Goal: Navigation & Orientation: Find specific page/section

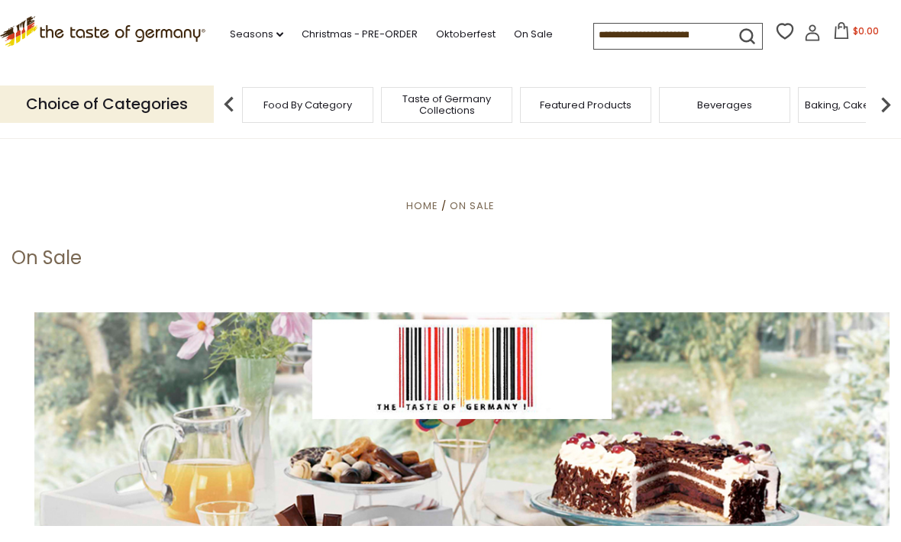
click at [883, 104] on img at bounding box center [885, 104] width 31 height 31
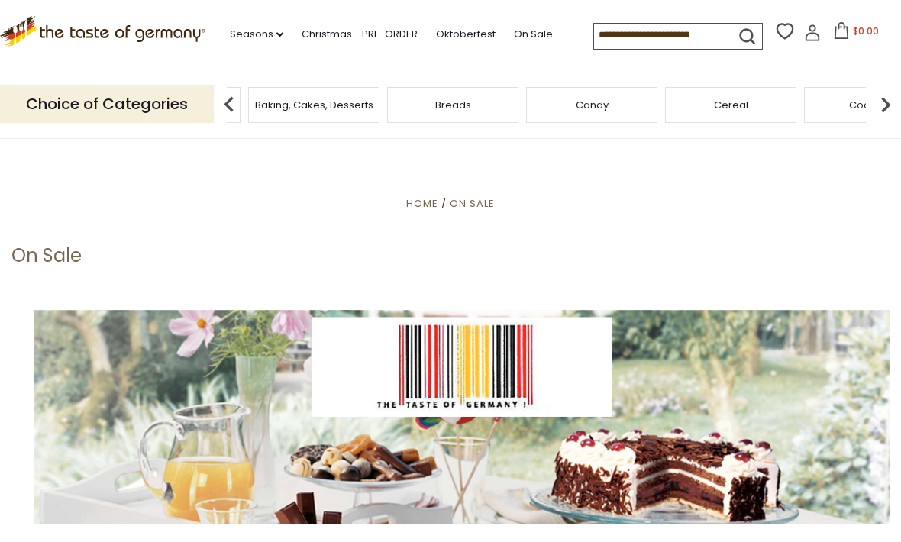
scroll to position [3, 0]
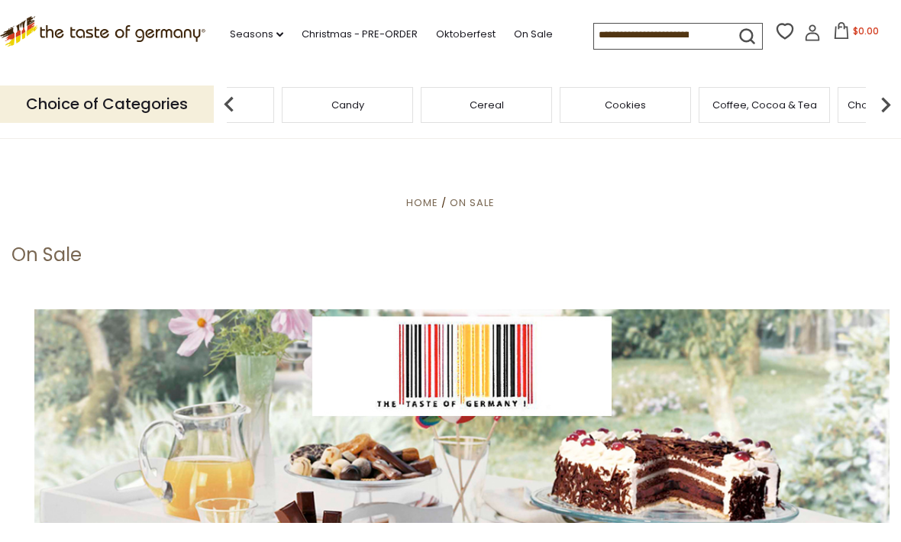
click at [274, 105] on div "Breads" at bounding box center [208, 105] width 131 height 36
click at [427, 205] on span "Home" at bounding box center [422, 202] width 32 height 15
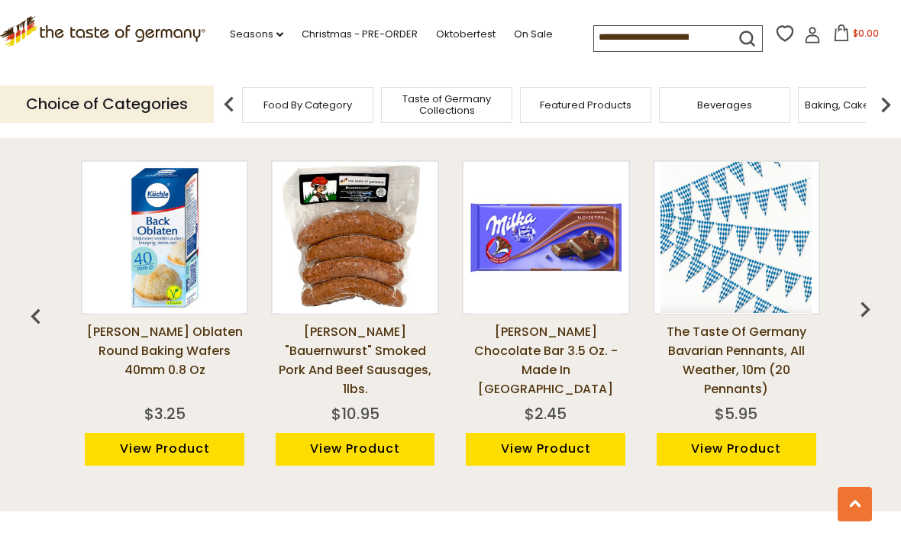
scroll to position [1109, 0]
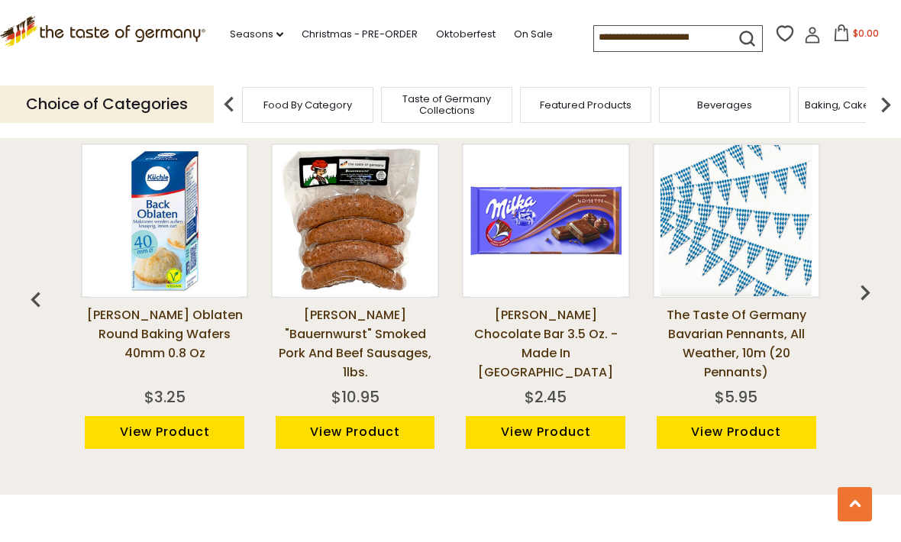
click at [875, 277] on img "button" at bounding box center [865, 292] width 31 height 31
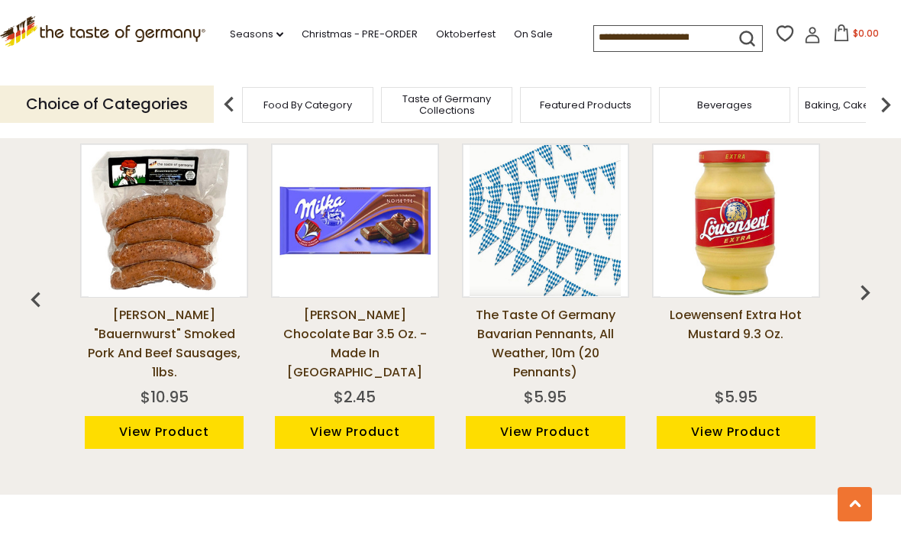
click at [878, 277] on img "button" at bounding box center [865, 292] width 31 height 31
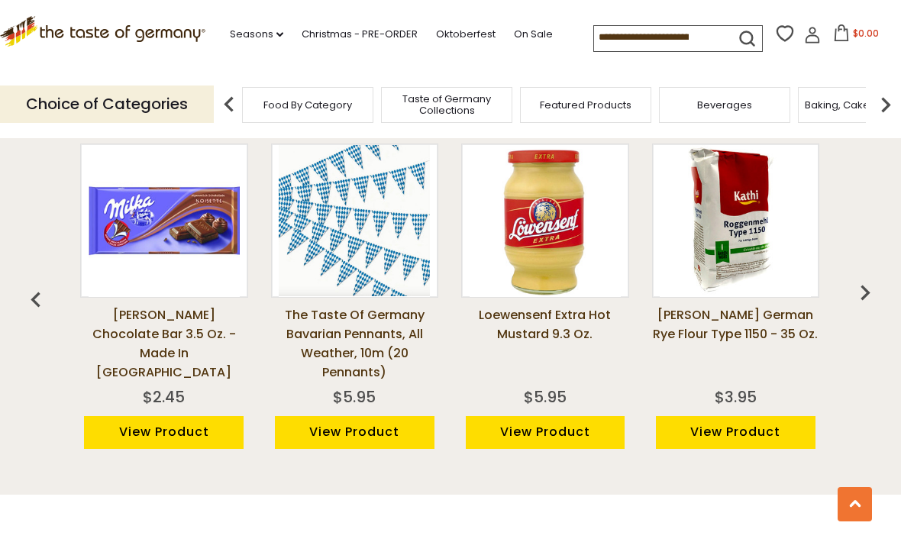
click at [869, 277] on img "button" at bounding box center [865, 292] width 31 height 31
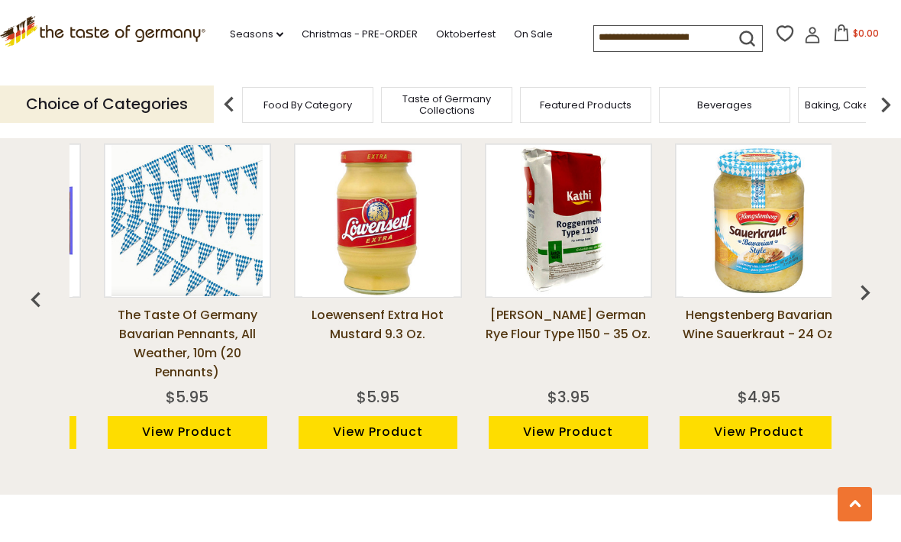
scroll to position [0, 573]
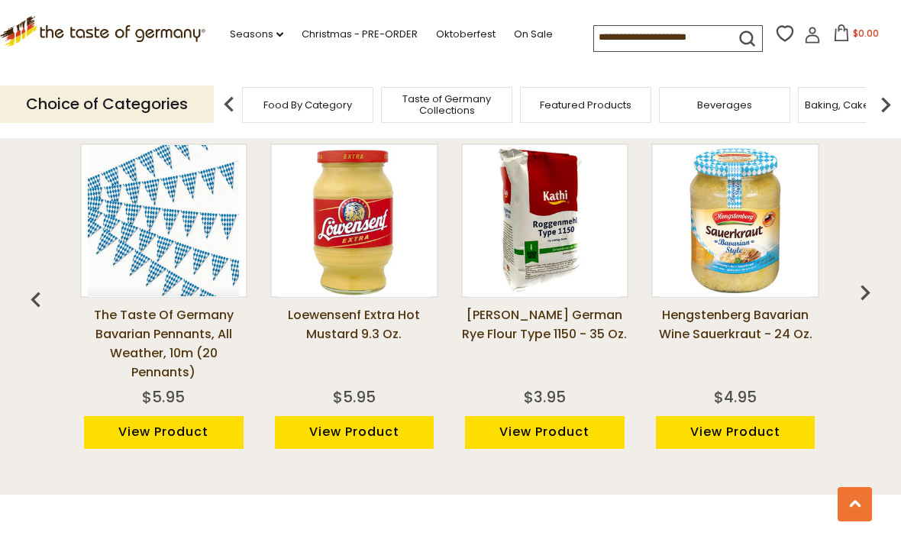
click at [869, 277] on img "button" at bounding box center [865, 292] width 31 height 31
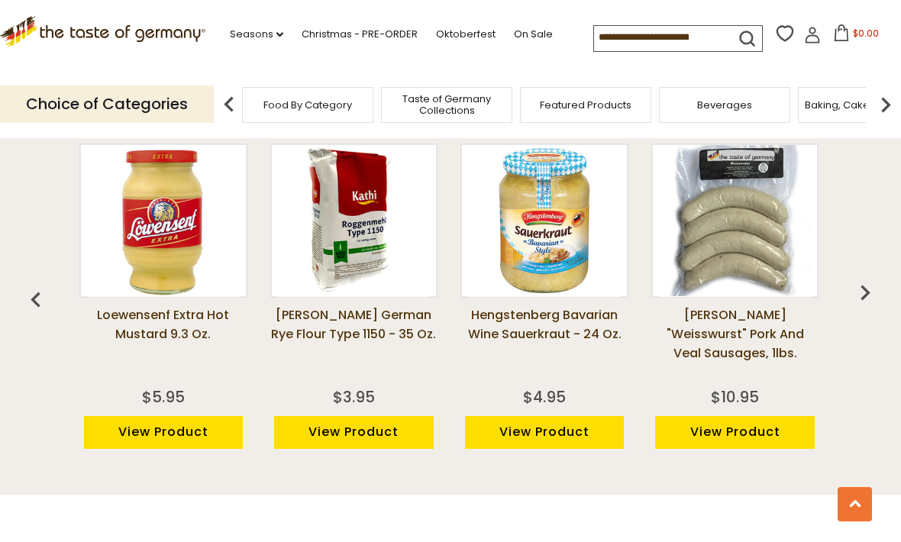
click at [861, 277] on img "button" at bounding box center [865, 292] width 31 height 31
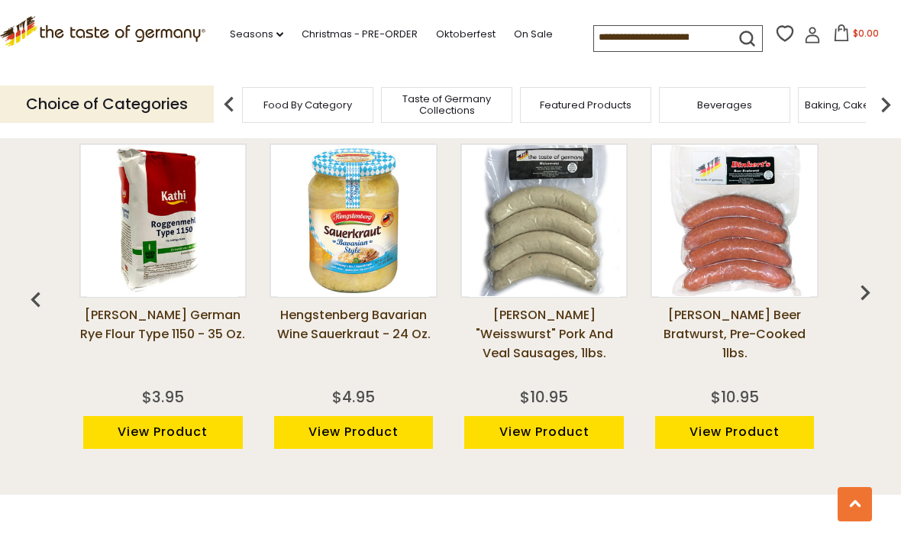
click at [865, 277] on img "button" at bounding box center [865, 292] width 31 height 31
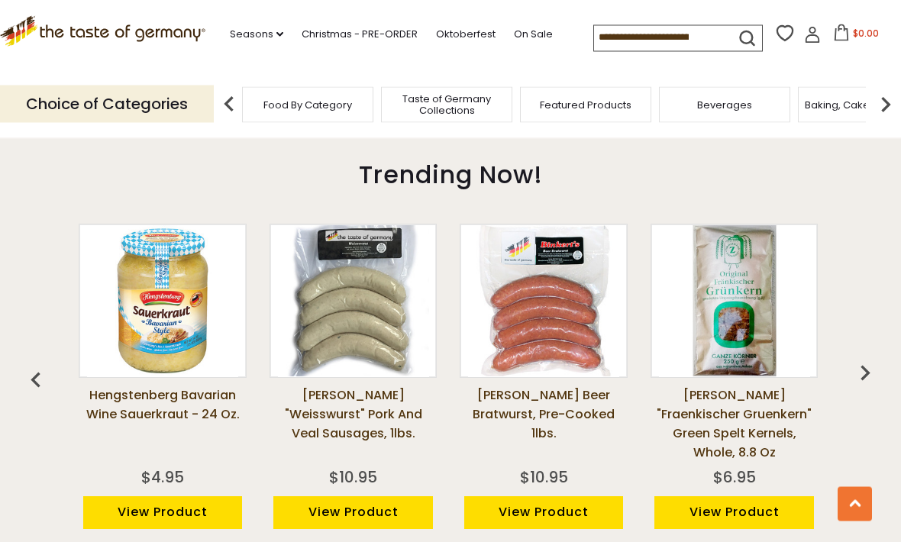
scroll to position [1028, 0]
click at [861, 357] on img "button" at bounding box center [865, 372] width 31 height 31
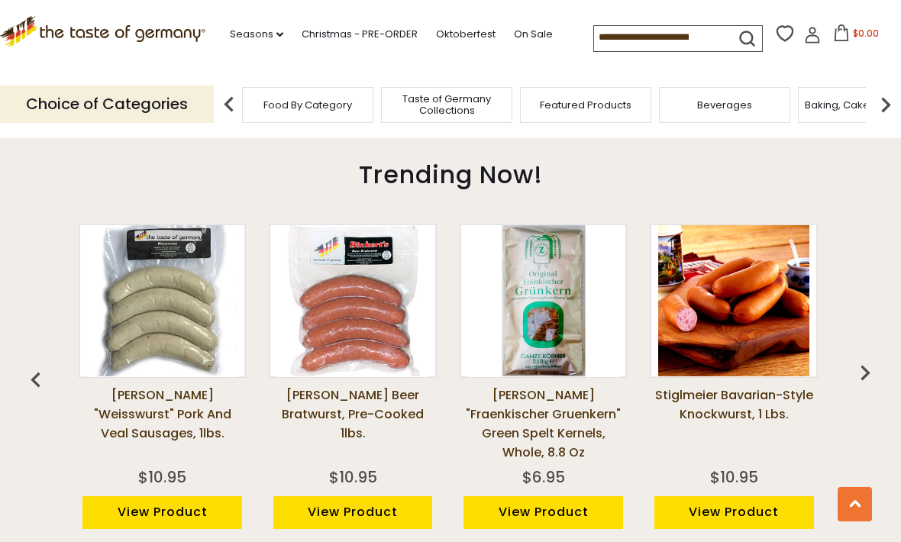
click at [873, 357] on img "button" at bounding box center [865, 372] width 31 height 31
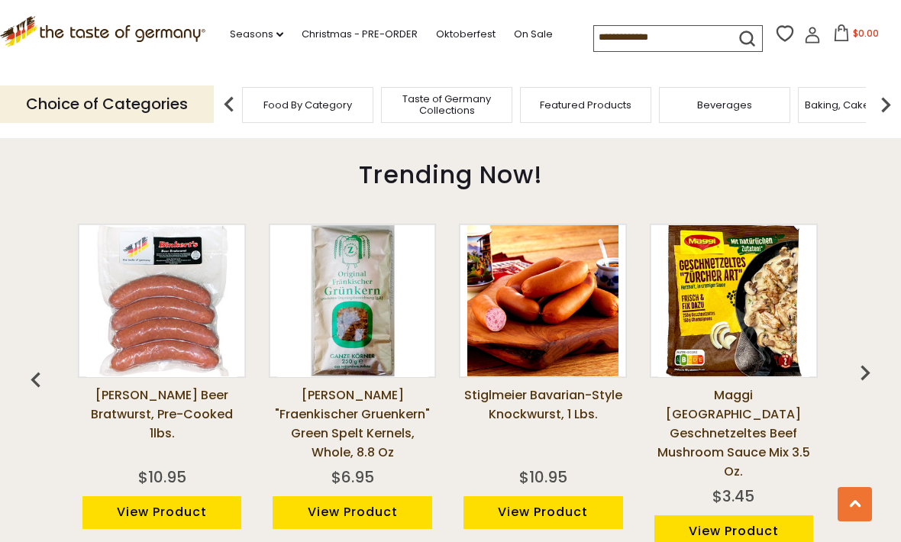
click at [870, 357] on img "button" at bounding box center [865, 372] width 31 height 31
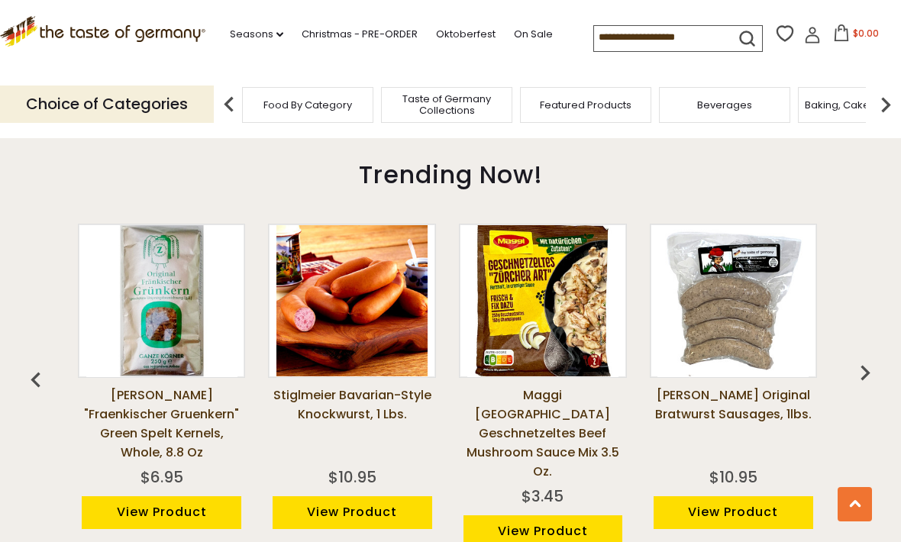
click at [876, 357] on img "button" at bounding box center [865, 372] width 31 height 31
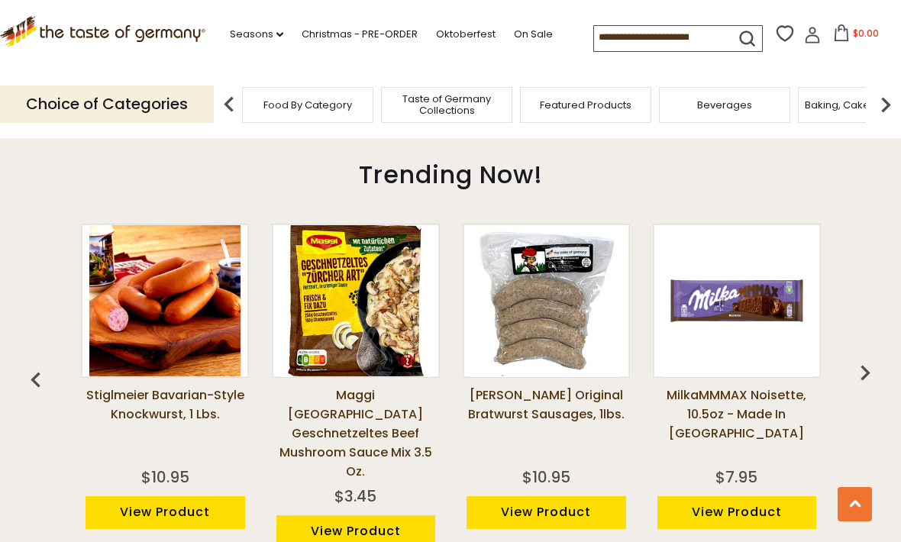
scroll to position [0, 1906]
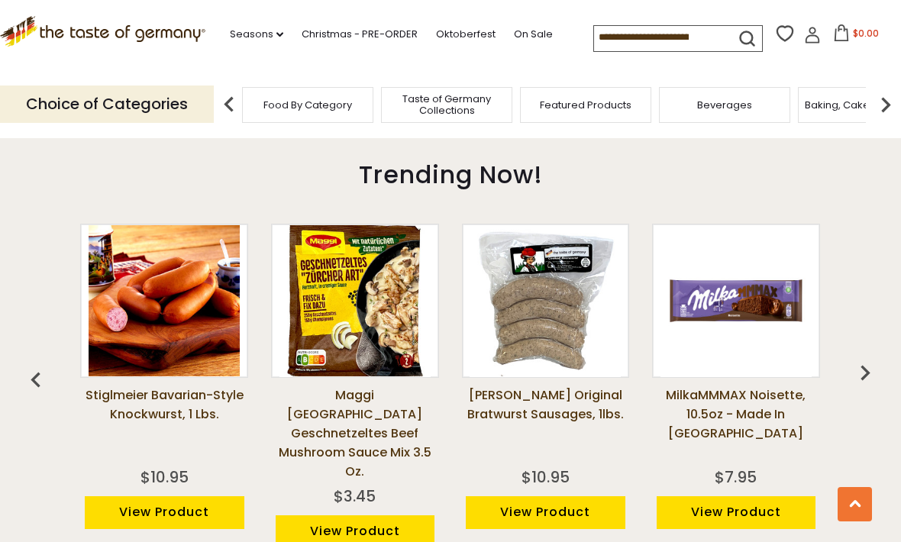
click at [873, 357] on img "button" at bounding box center [865, 372] width 31 height 31
click at [868, 357] on img "button" at bounding box center [865, 372] width 31 height 31
click at [867, 357] on img "button" at bounding box center [865, 372] width 31 height 31
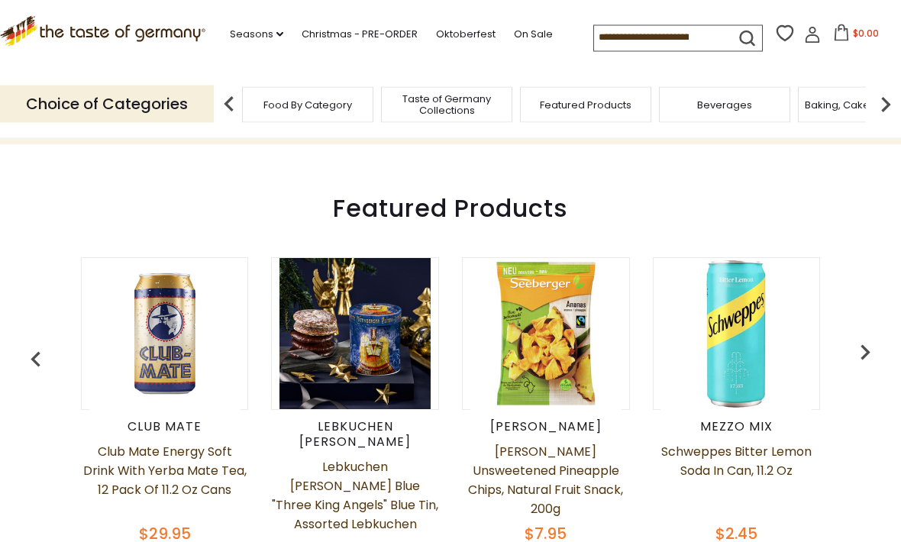
scroll to position [519, 0]
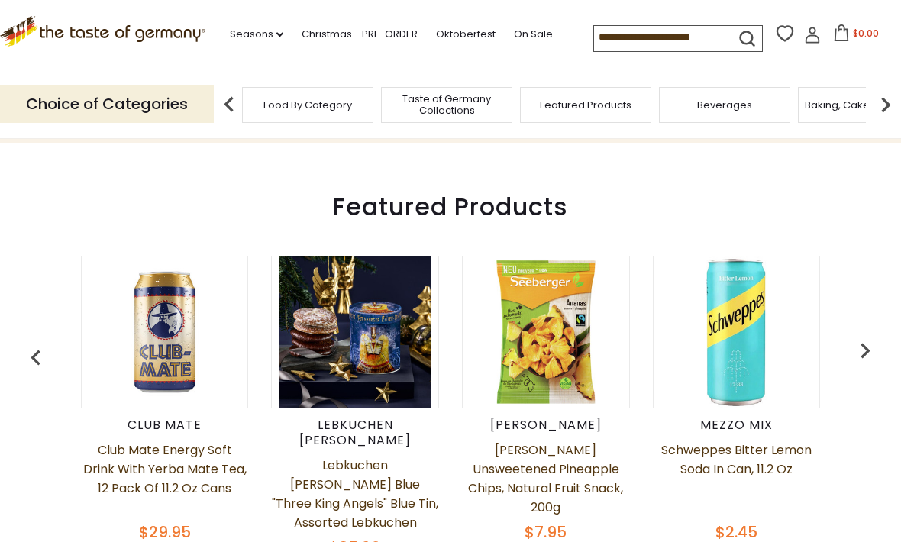
click at [870, 352] on img "button" at bounding box center [865, 350] width 31 height 31
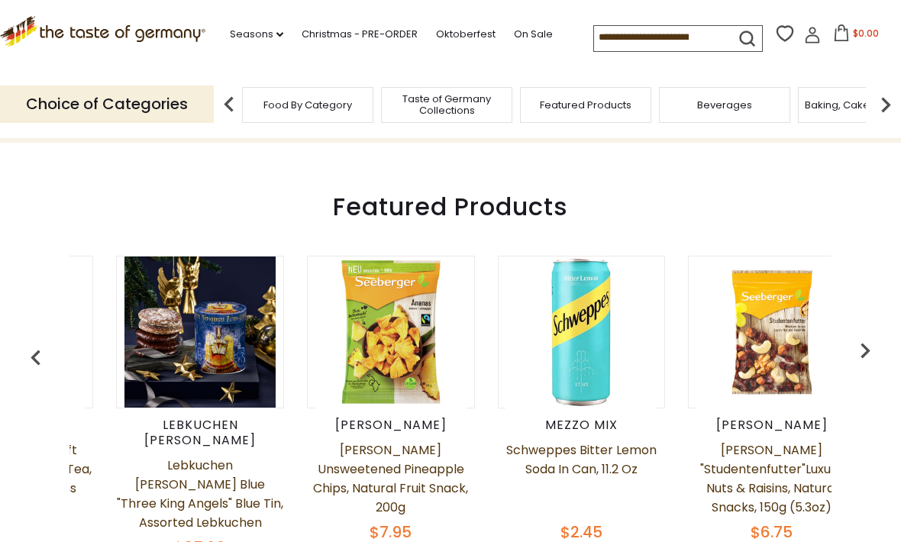
scroll to position [0, 191]
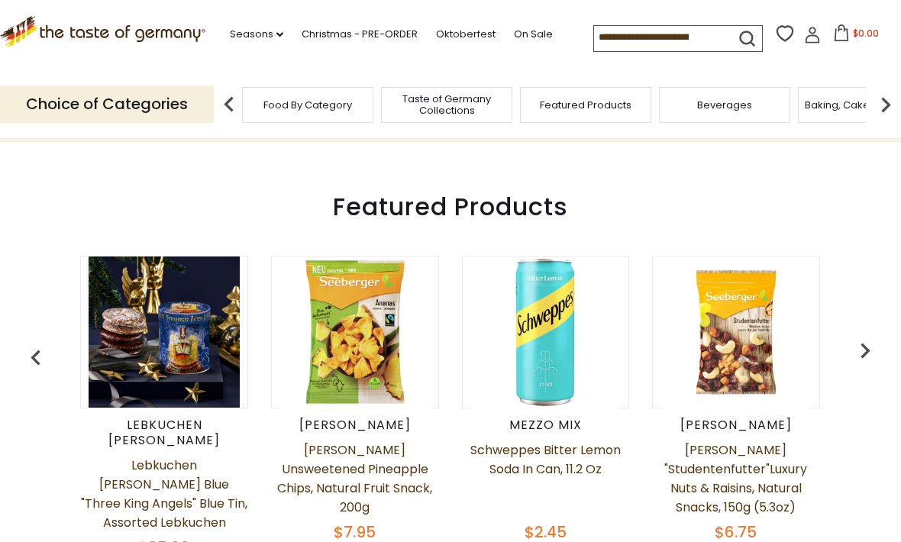
click at [868, 348] on img "button" at bounding box center [865, 350] width 31 height 31
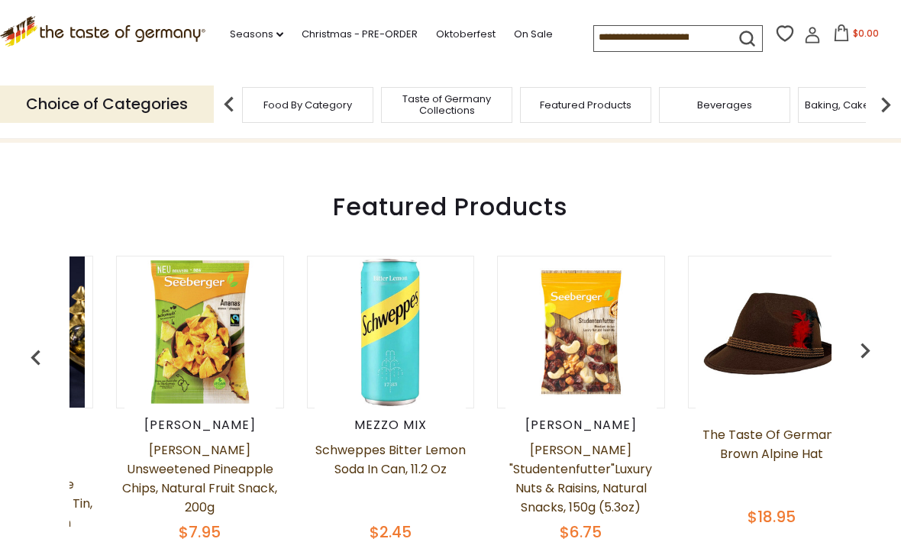
scroll to position [0, 382]
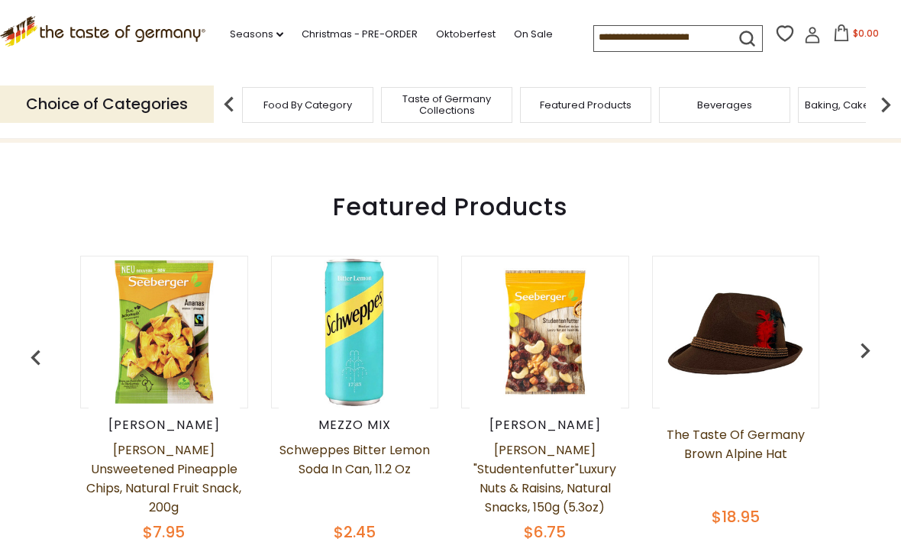
click at [867, 344] on img "button" at bounding box center [865, 350] width 31 height 31
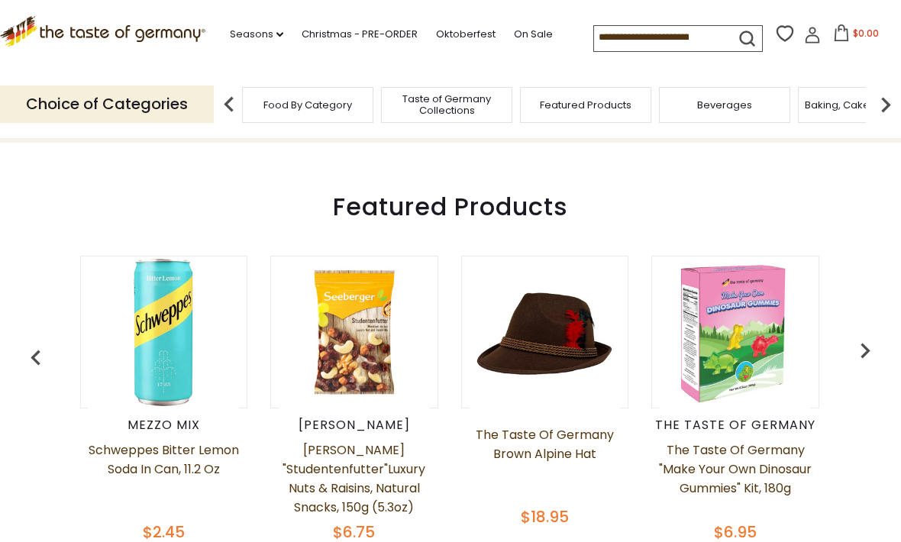
click at [872, 340] on img "button" at bounding box center [865, 350] width 31 height 31
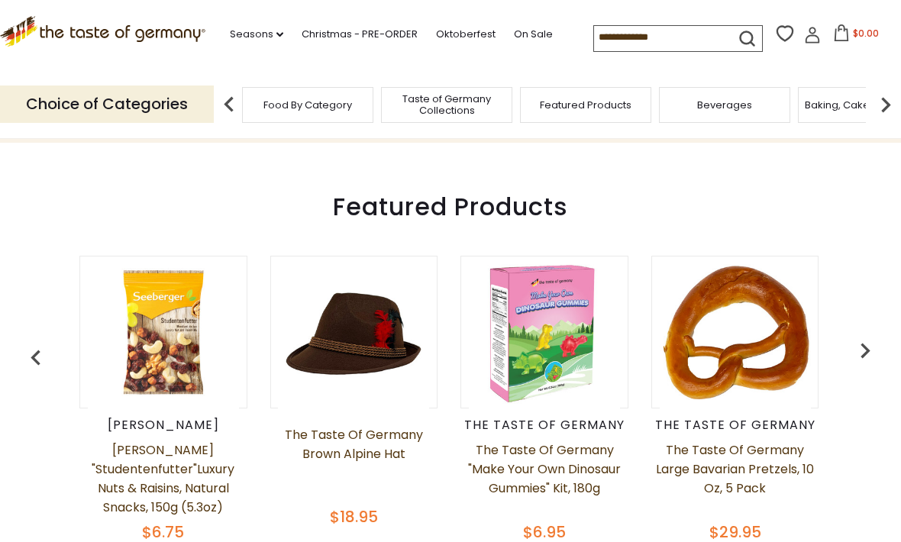
click at [870, 340] on img "button" at bounding box center [865, 350] width 31 height 31
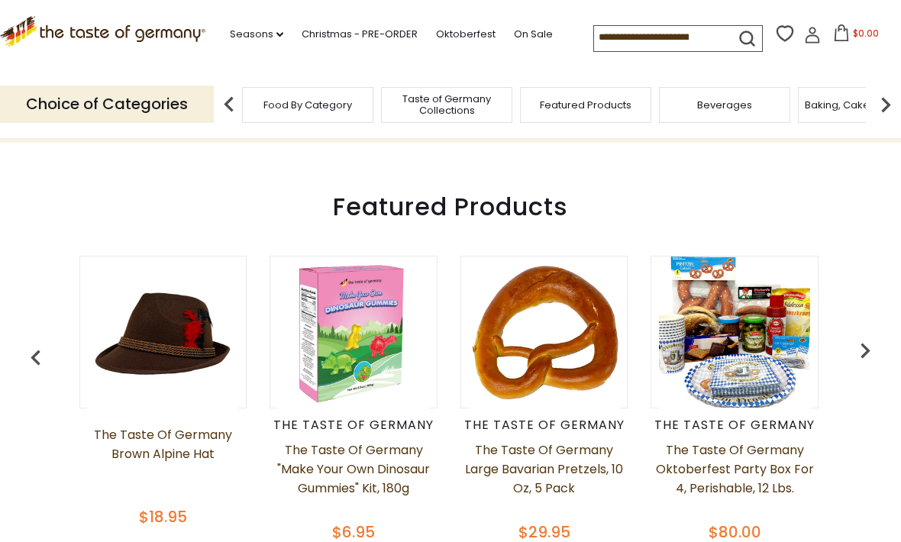
click at [871, 349] on img "button" at bounding box center [865, 350] width 31 height 31
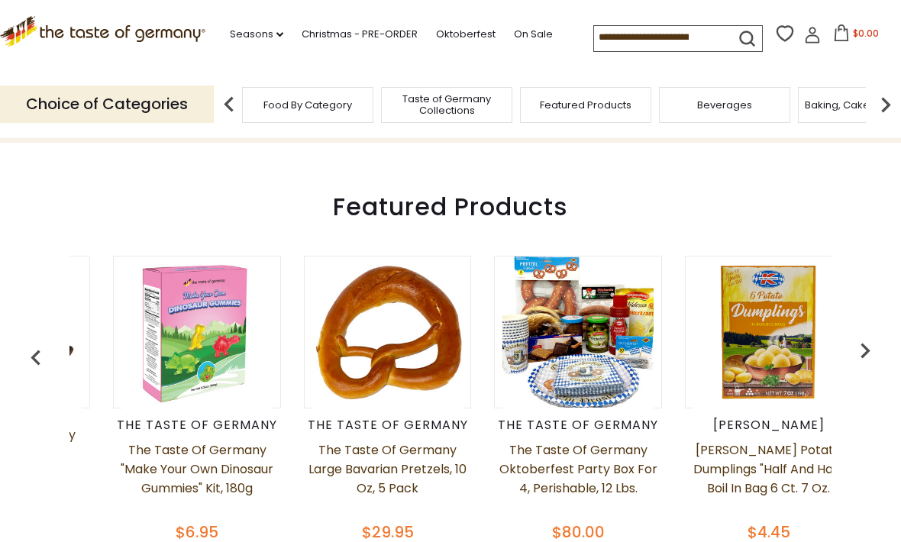
scroll to position [0, 1145]
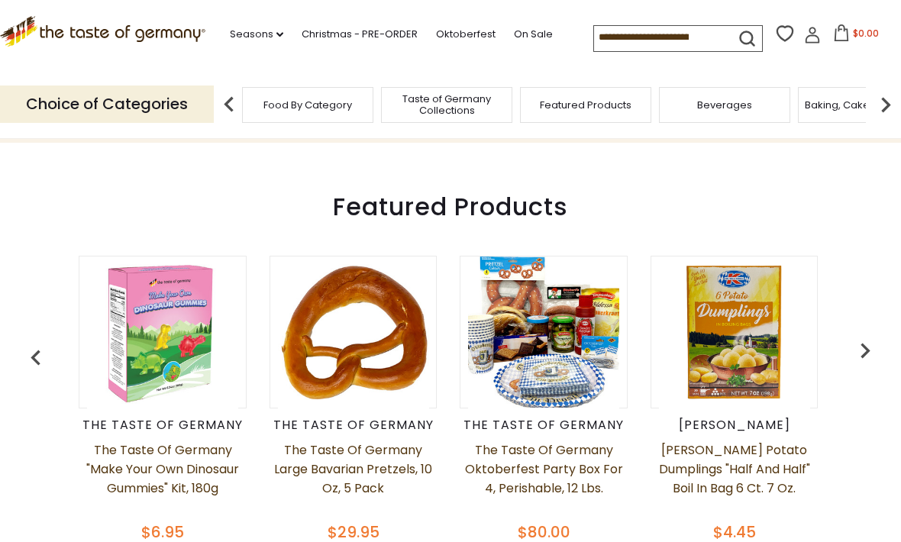
click at [873, 346] on img "button" at bounding box center [865, 350] width 31 height 31
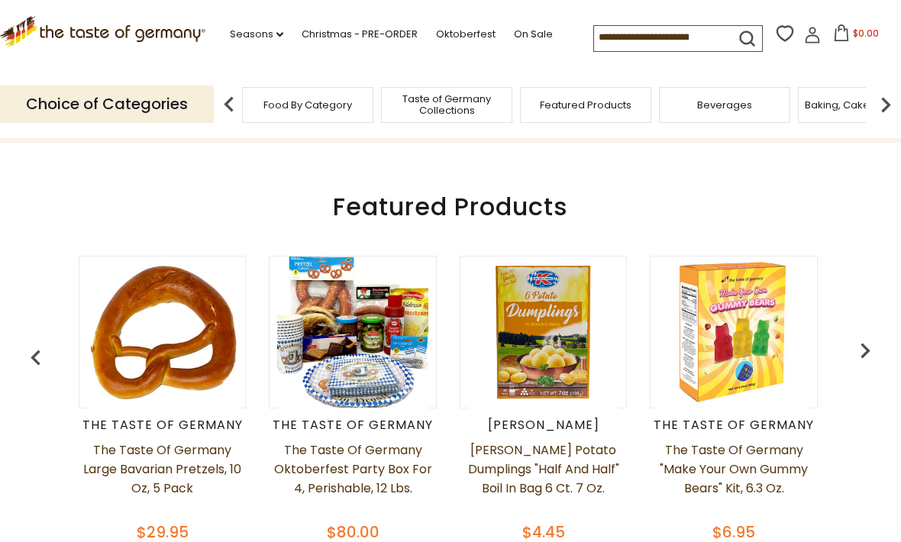
click at [870, 343] on img "button" at bounding box center [865, 350] width 31 height 31
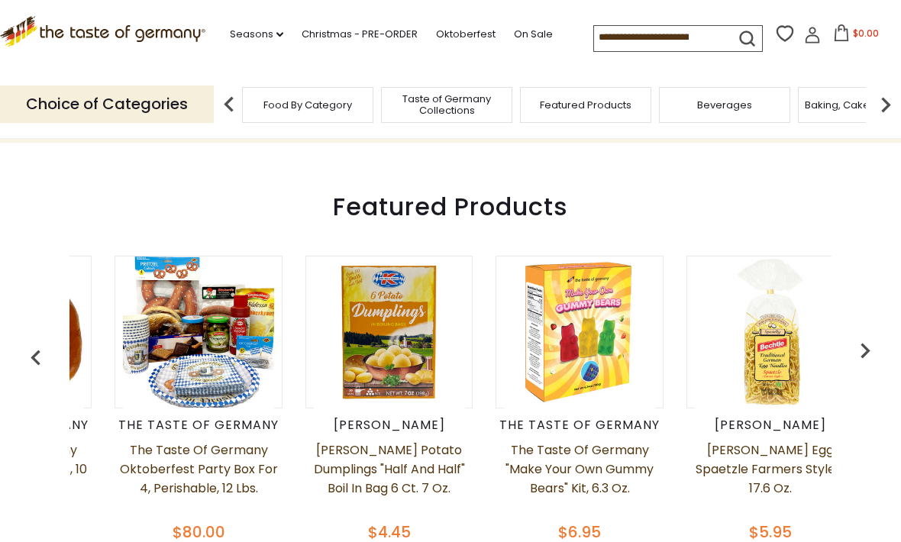
scroll to position [0, 1525]
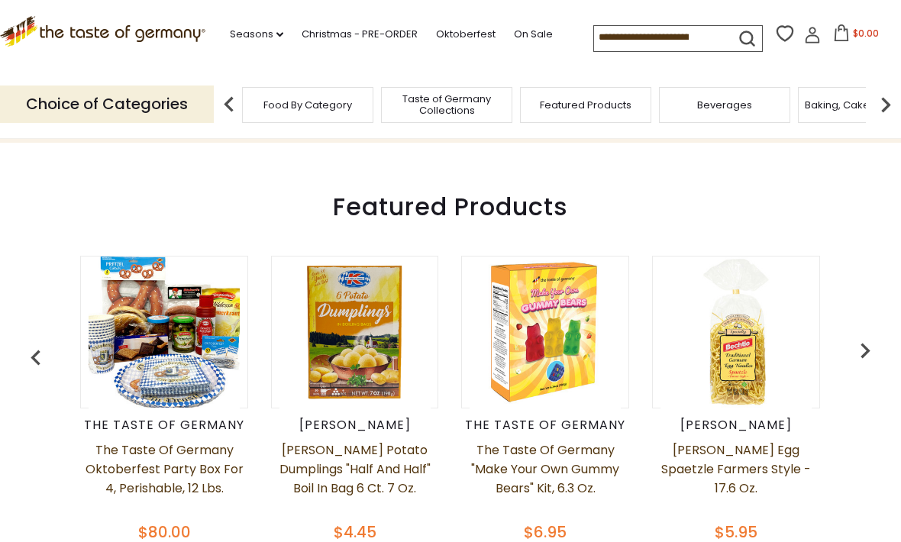
click at [870, 347] on img "button" at bounding box center [865, 350] width 31 height 31
click at [868, 347] on img "button" at bounding box center [865, 350] width 31 height 31
click at [871, 340] on img "button" at bounding box center [865, 350] width 31 height 31
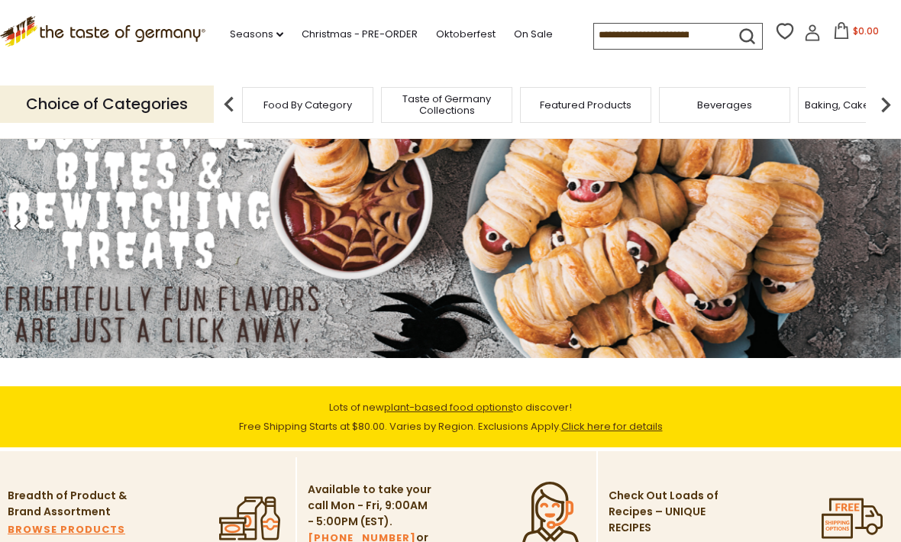
scroll to position [0, 0]
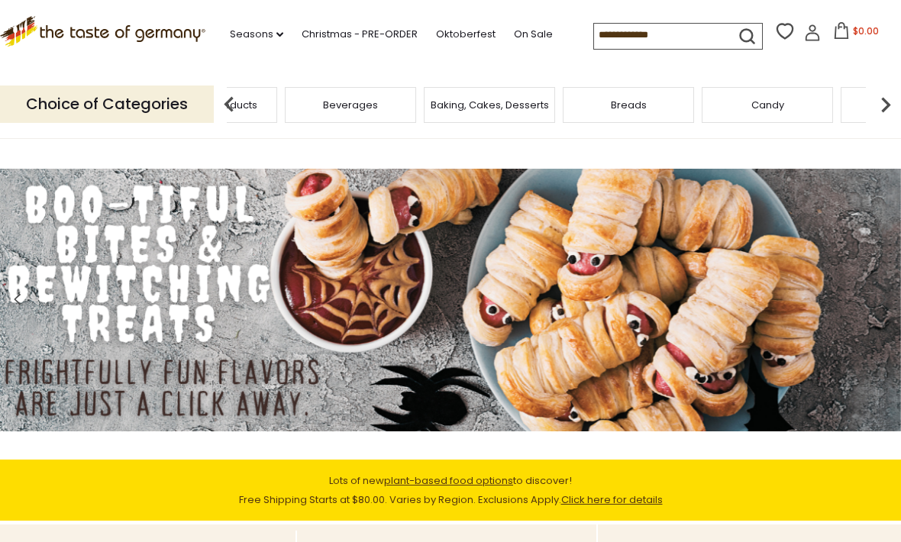
click at [277, 98] on div "Featured Products" at bounding box center [211, 105] width 131 height 36
click at [165, 96] on p "Choice of Categories" at bounding box center [107, 104] width 214 height 37
click at [405, 103] on div "Cheese & Dairy" at bounding box center [339, 105] width 131 height 36
click at [878, 99] on span "Kosher" at bounding box center [895, 104] width 35 height 11
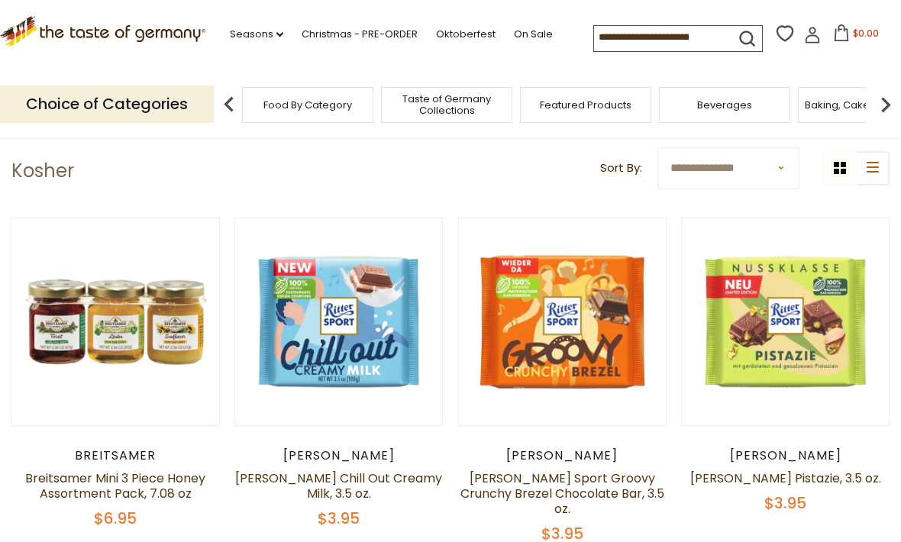
scroll to position [337, 0]
